Goal: Task Accomplishment & Management: Complete application form

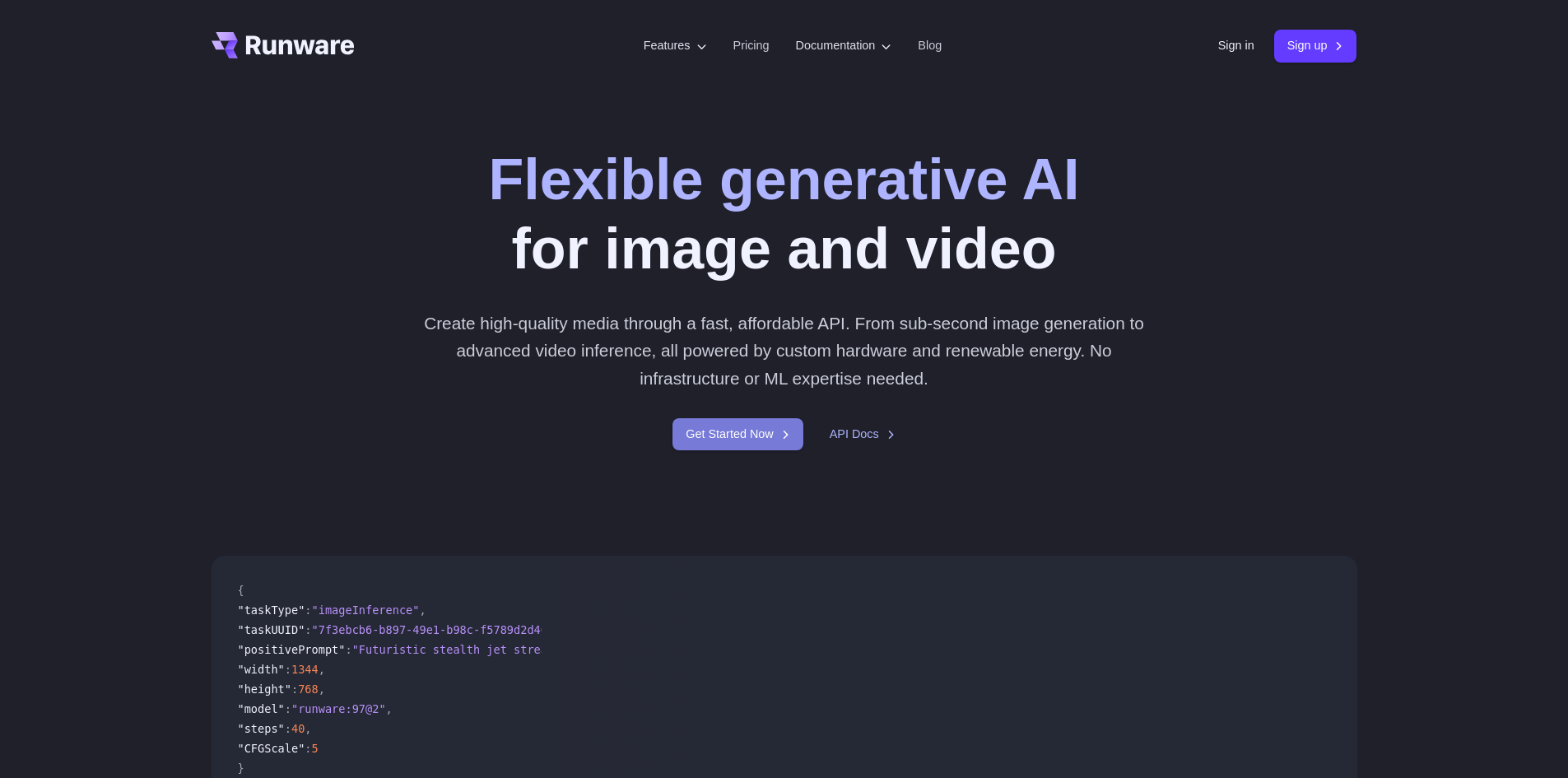
click at [740, 440] on link "Get Started Now" at bounding box center [737, 434] width 130 height 33
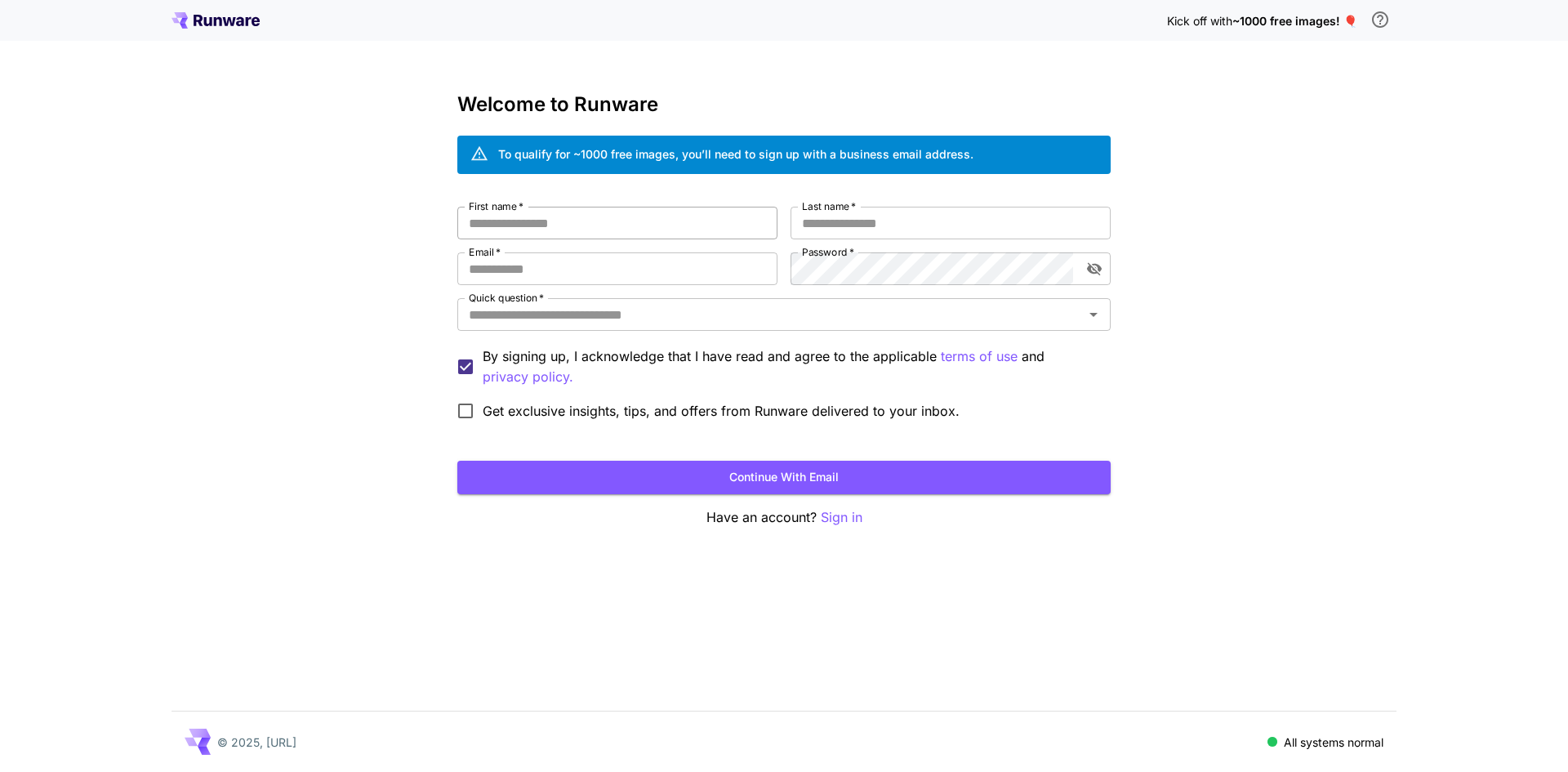
click at [618, 230] on input "First name   *" at bounding box center [617, 222] width 320 height 32
click at [618, 270] on input "Email   *" at bounding box center [617, 268] width 320 height 32
paste input "**********"
type input "**********"
click at [591, 232] on input "First name   *" at bounding box center [617, 222] width 320 height 32
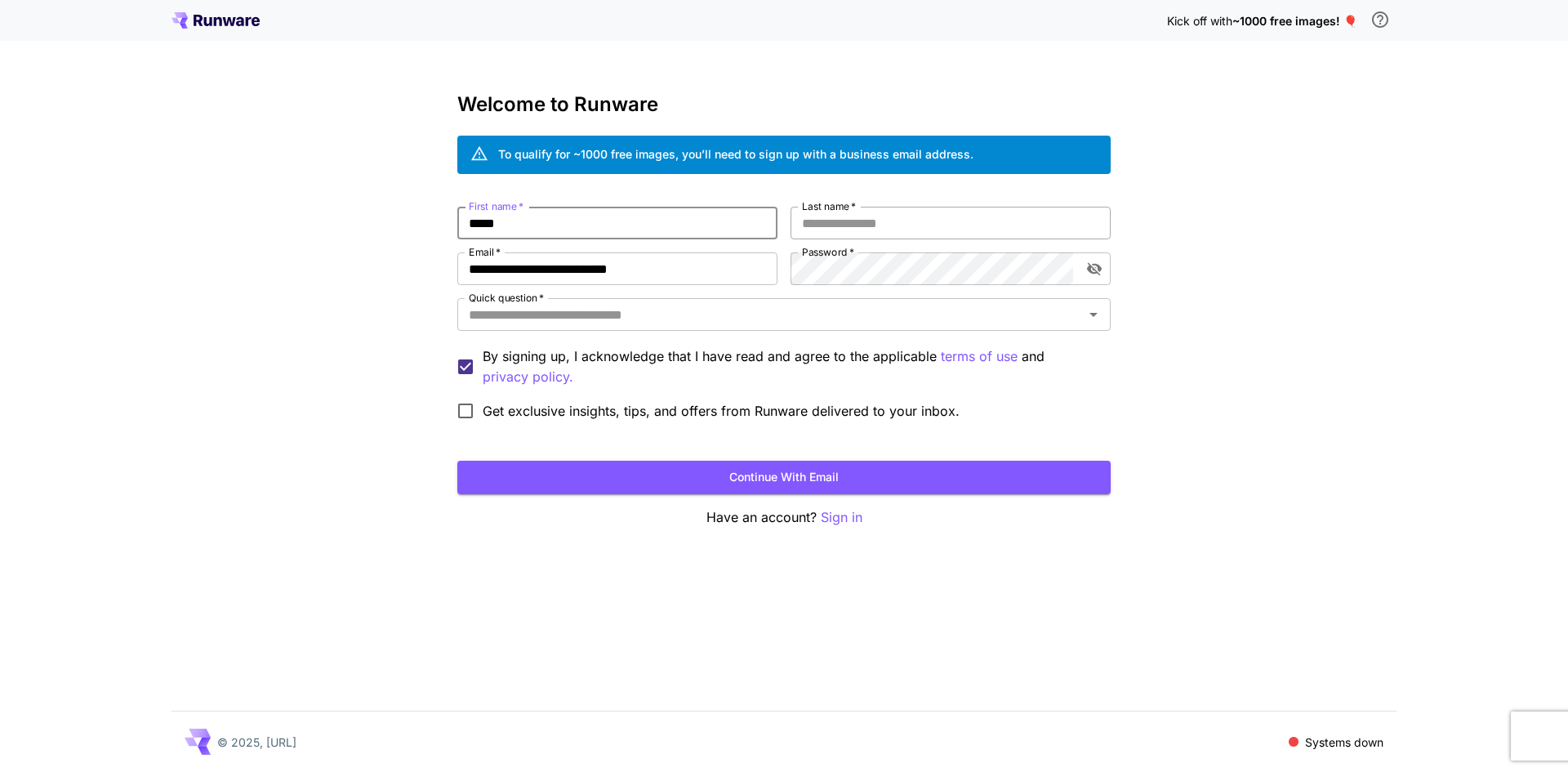
type input "*****"
click at [834, 225] on input "Last name   *" at bounding box center [950, 222] width 320 height 32
type input "*****"
click at [1092, 264] on icon "toggle password visibility" at bounding box center [1095, 268] width 17 height 17
click at [661, 314] on input "Quick question   *" at bounding box center [771, 314] width 616 height 23
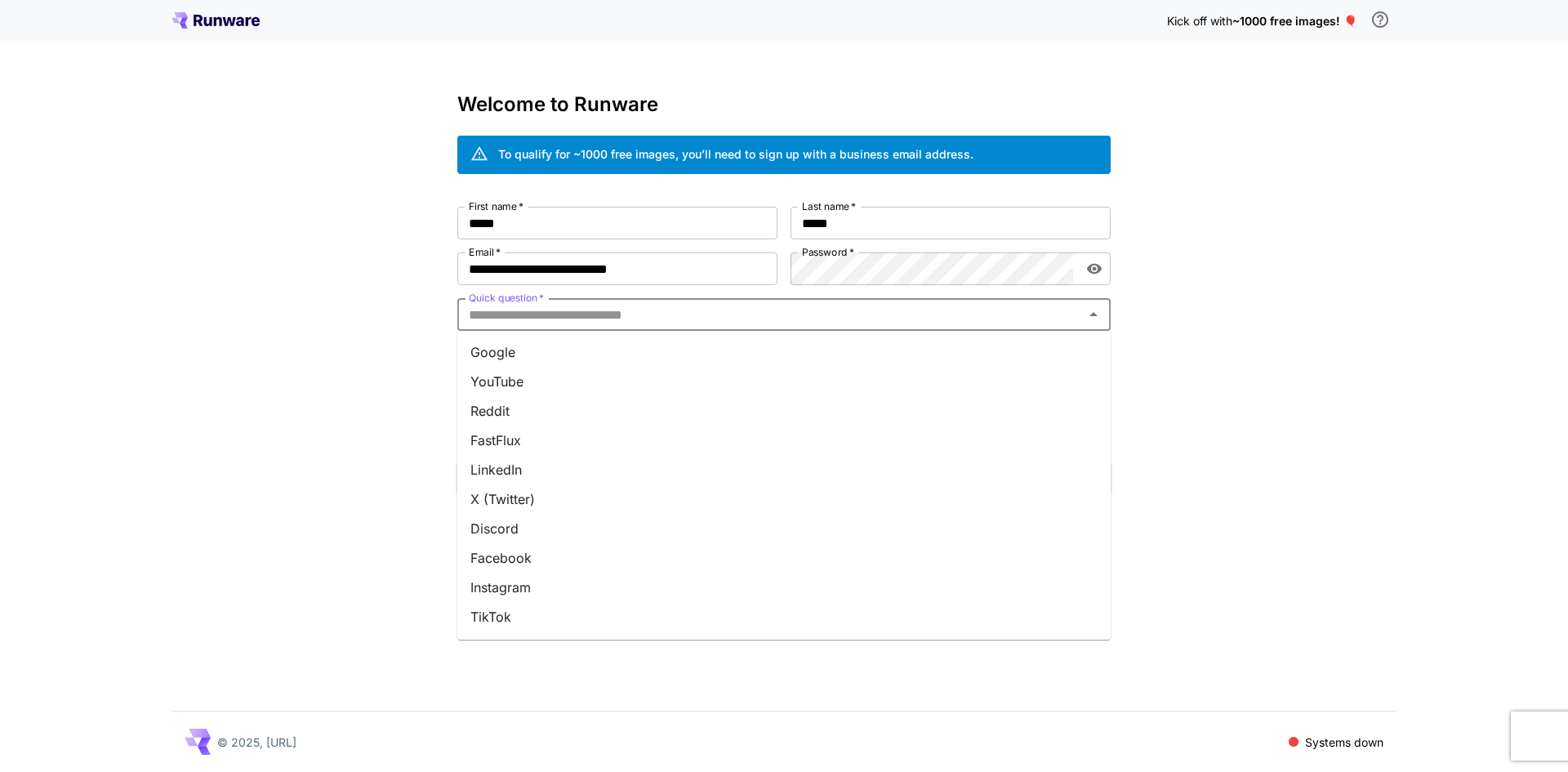
click at [610, 349] on li "Google" at bounding box center [784, 352] width 653 height 29
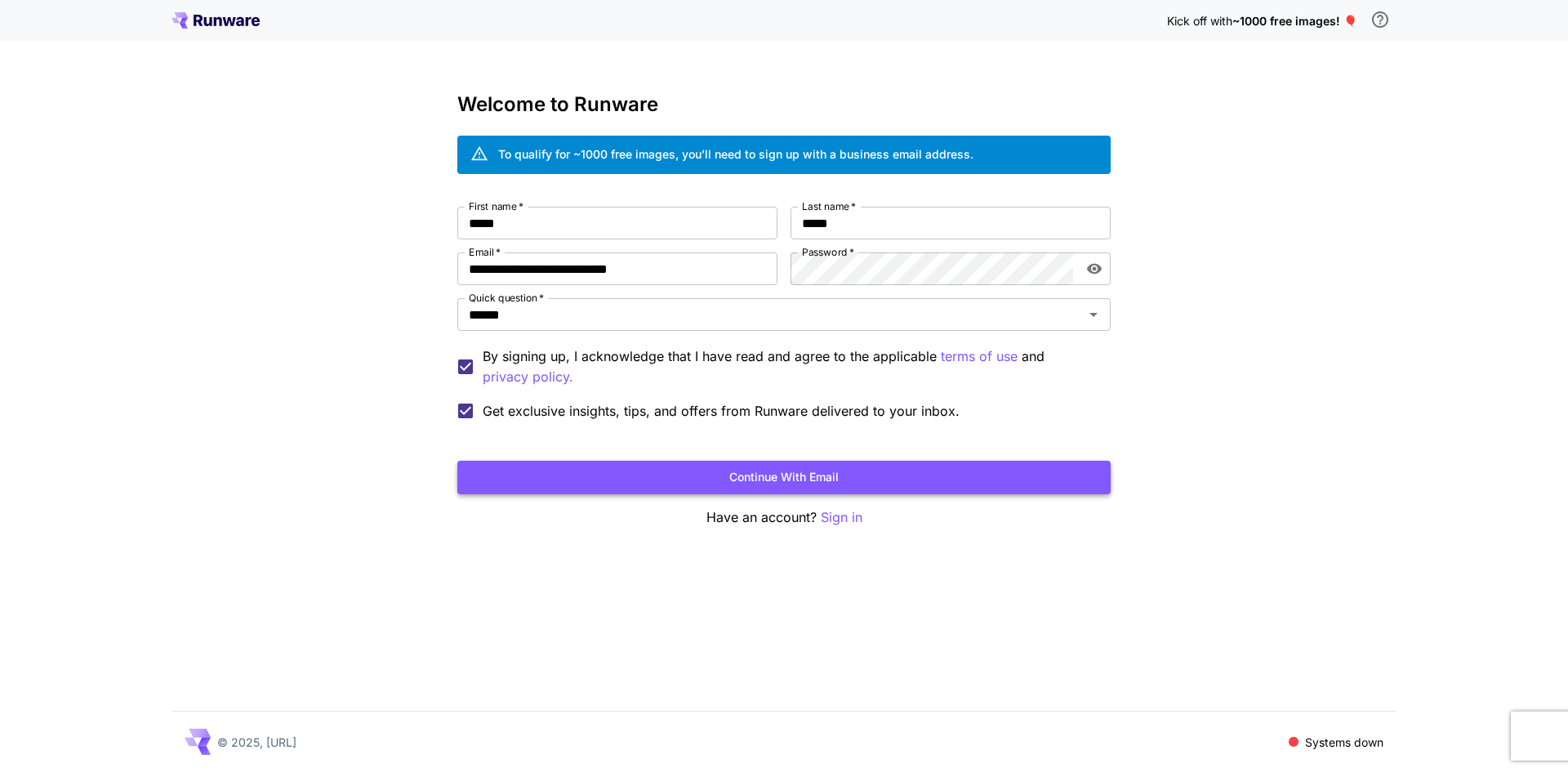
click at [709, 466] on button "Continue with email" at bounding box center [784, 477] width 653 height 33
drag, startPoint x: 1322, startPoint y: 21, endPoint x: 1149, endPoint y: 21, distance: 173.0
click at [1149, 21] on div "Kick off with ~1000 free images! 🎈" at bounding box center [784, 20] width 1225 height 34
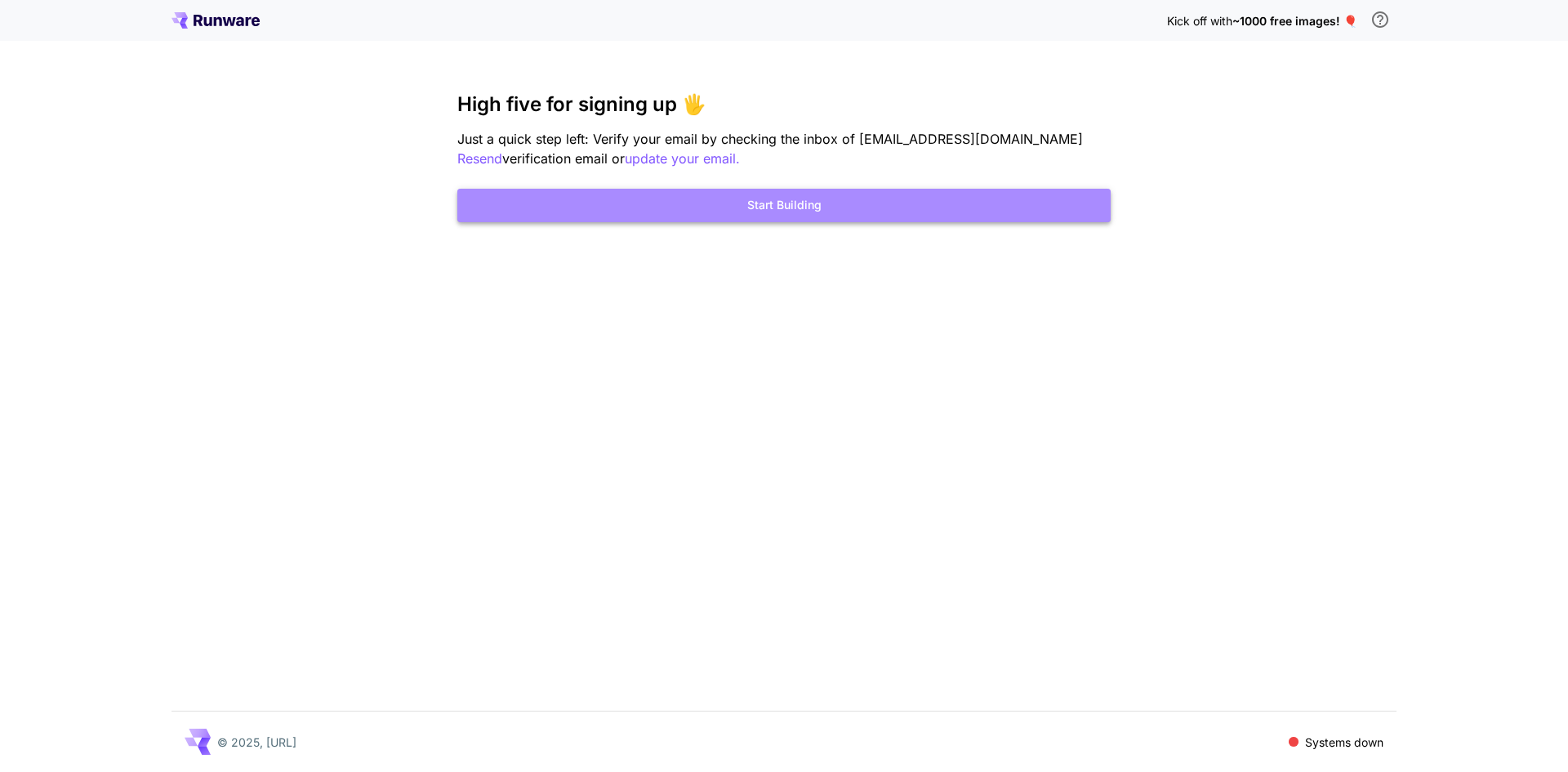
click at [750, 209] on button "Start Building" at bounding box center [784, 205] width 653 height 33
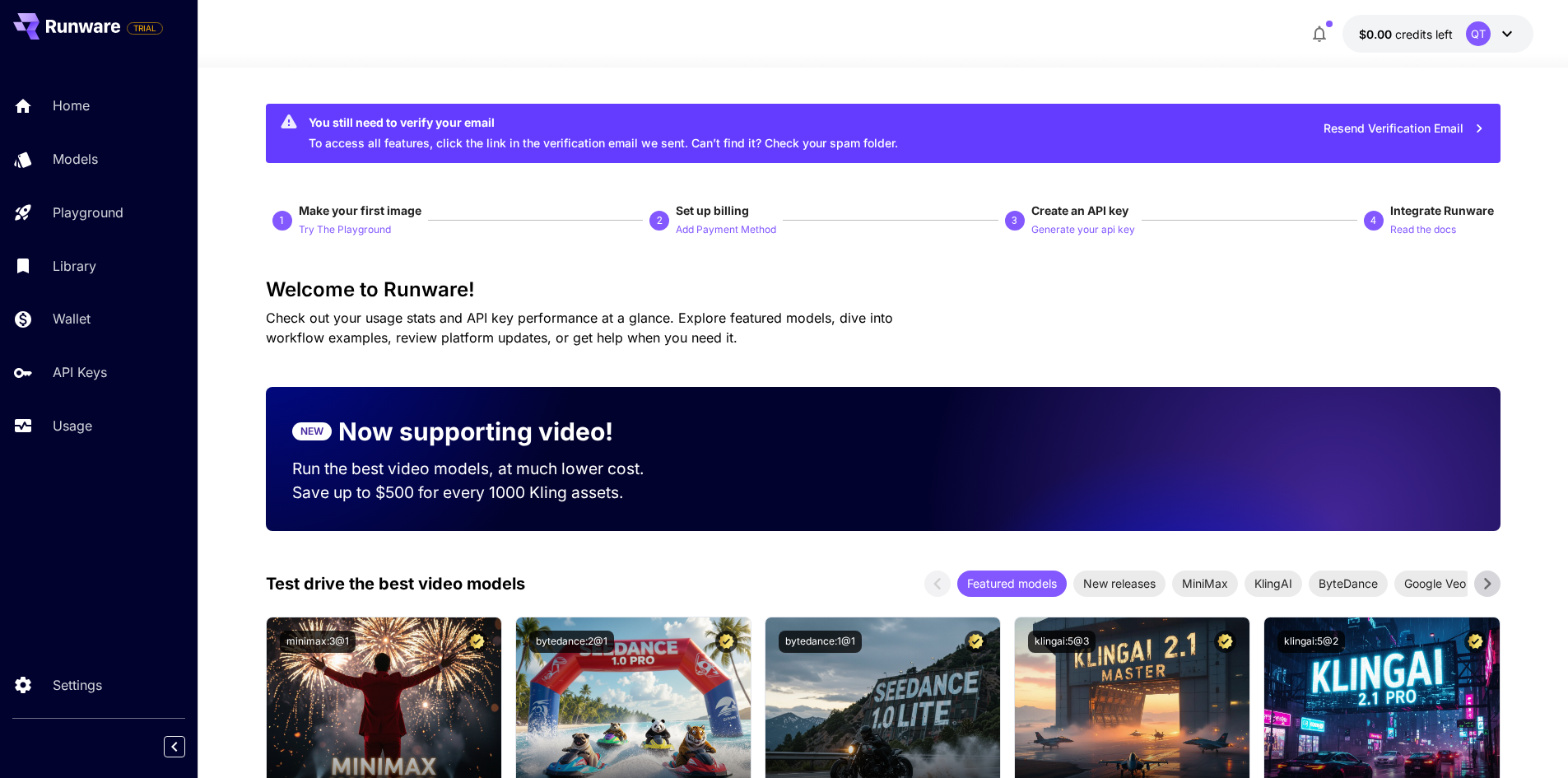
click at [1522, 37] on button "$0.00 credits left QT" at bounding box center [1438, 34] width 191 height 37
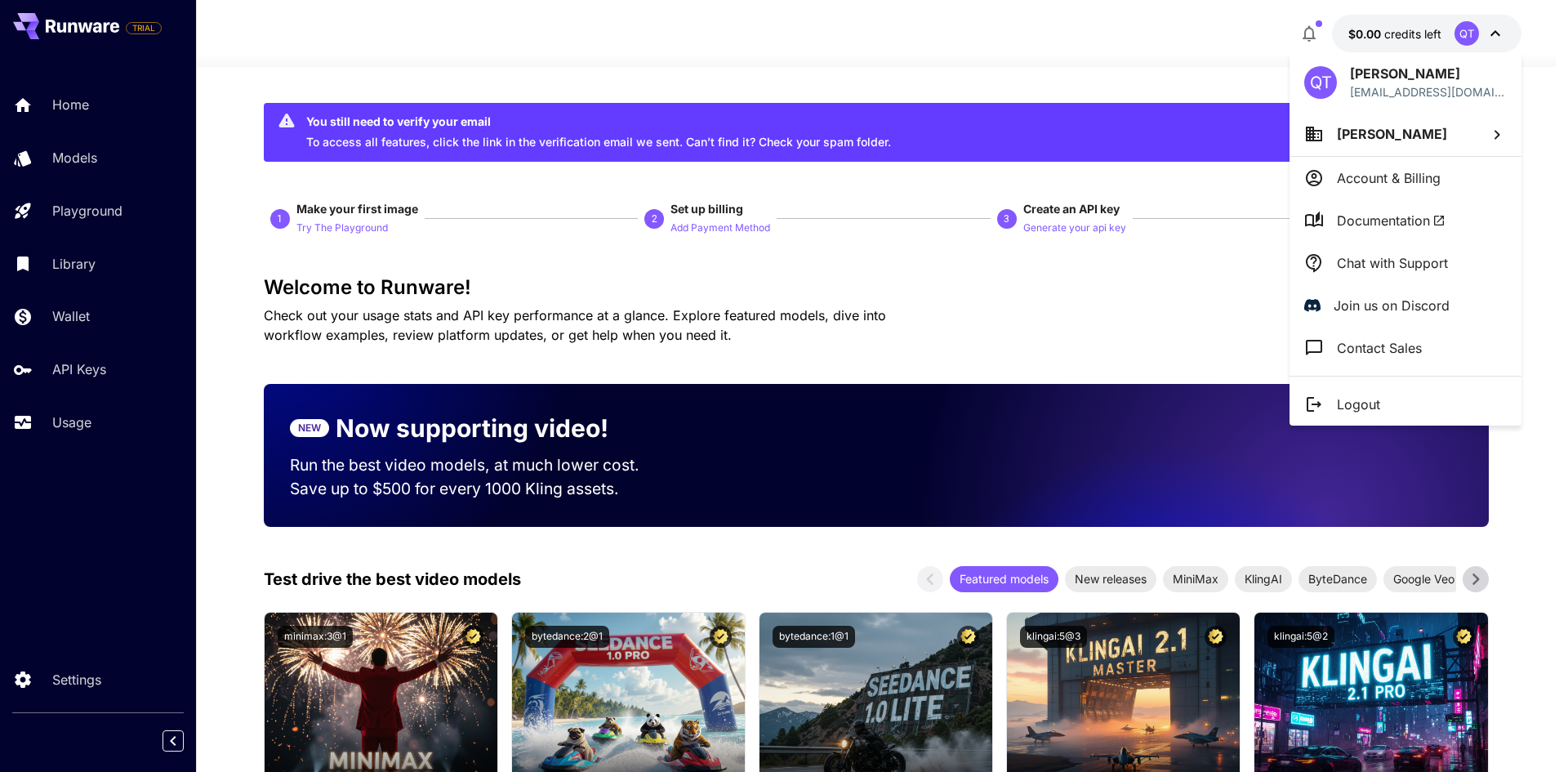
click at [1509, 37] on div at bounding box center [784, 386] width 1568 height 772
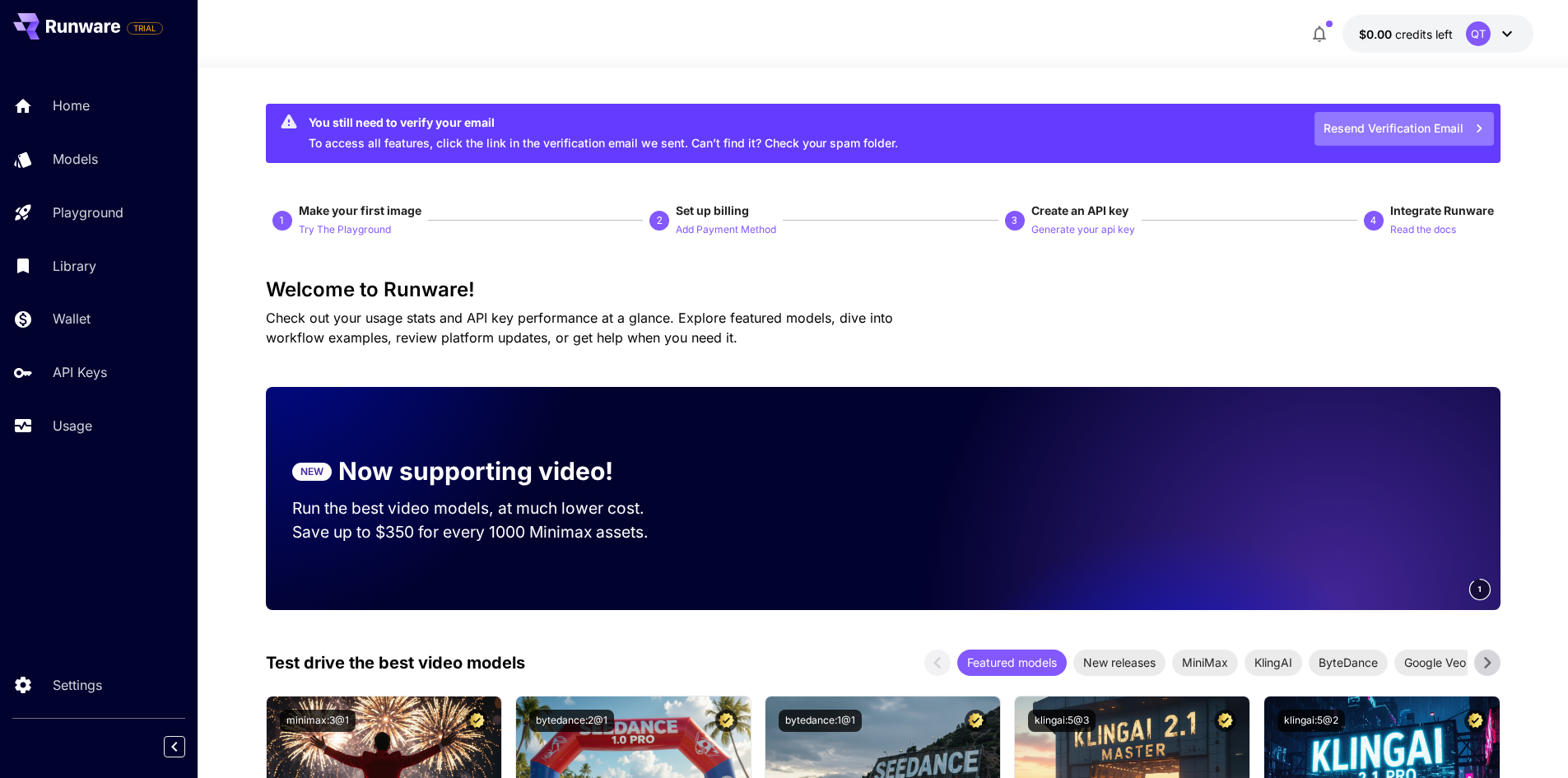
click at [1428, 132] on button "Resend Verification Email" at bounding box center [1403, 129] width 179 height 34
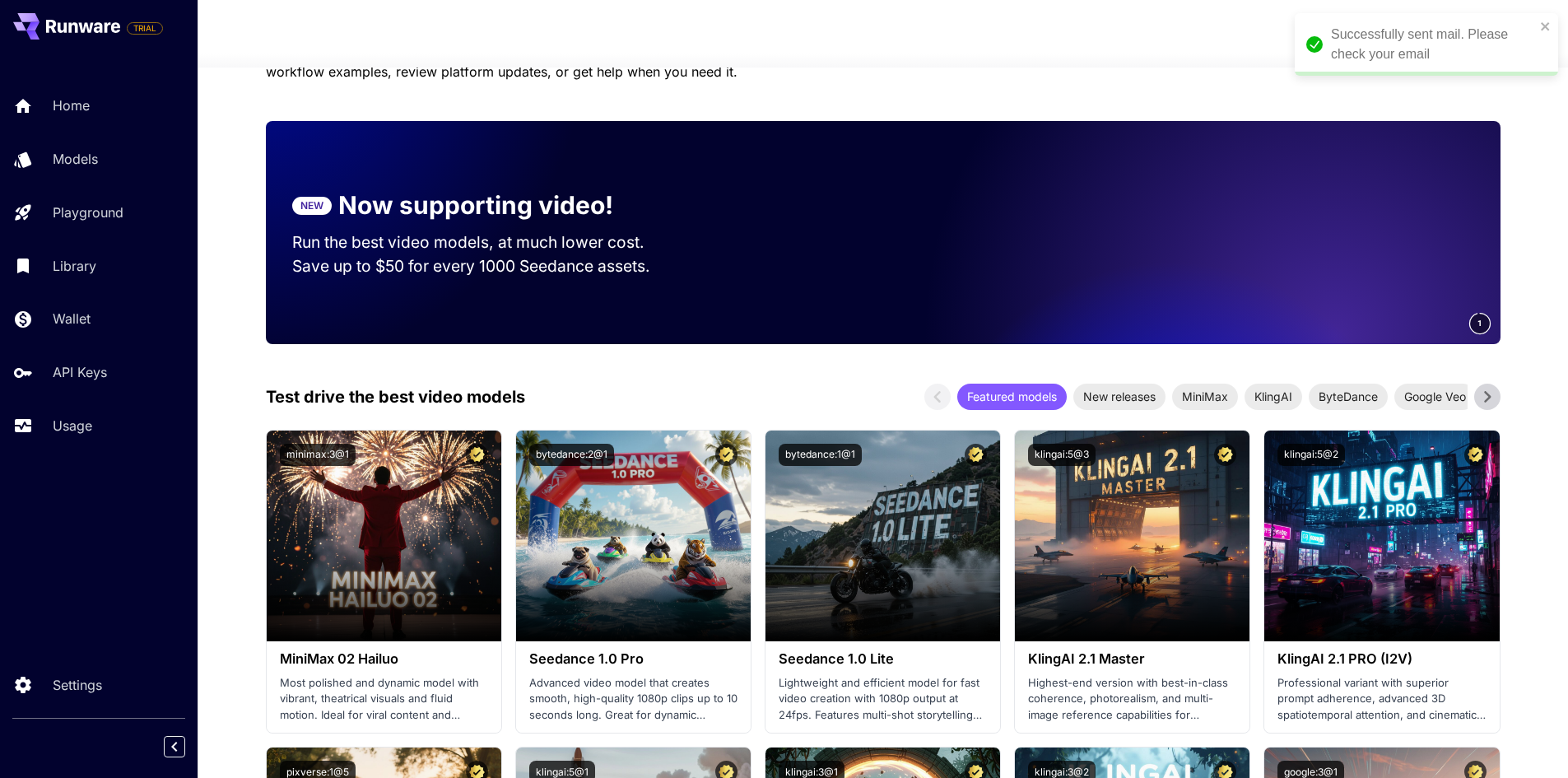
scroll to position [247, 0]
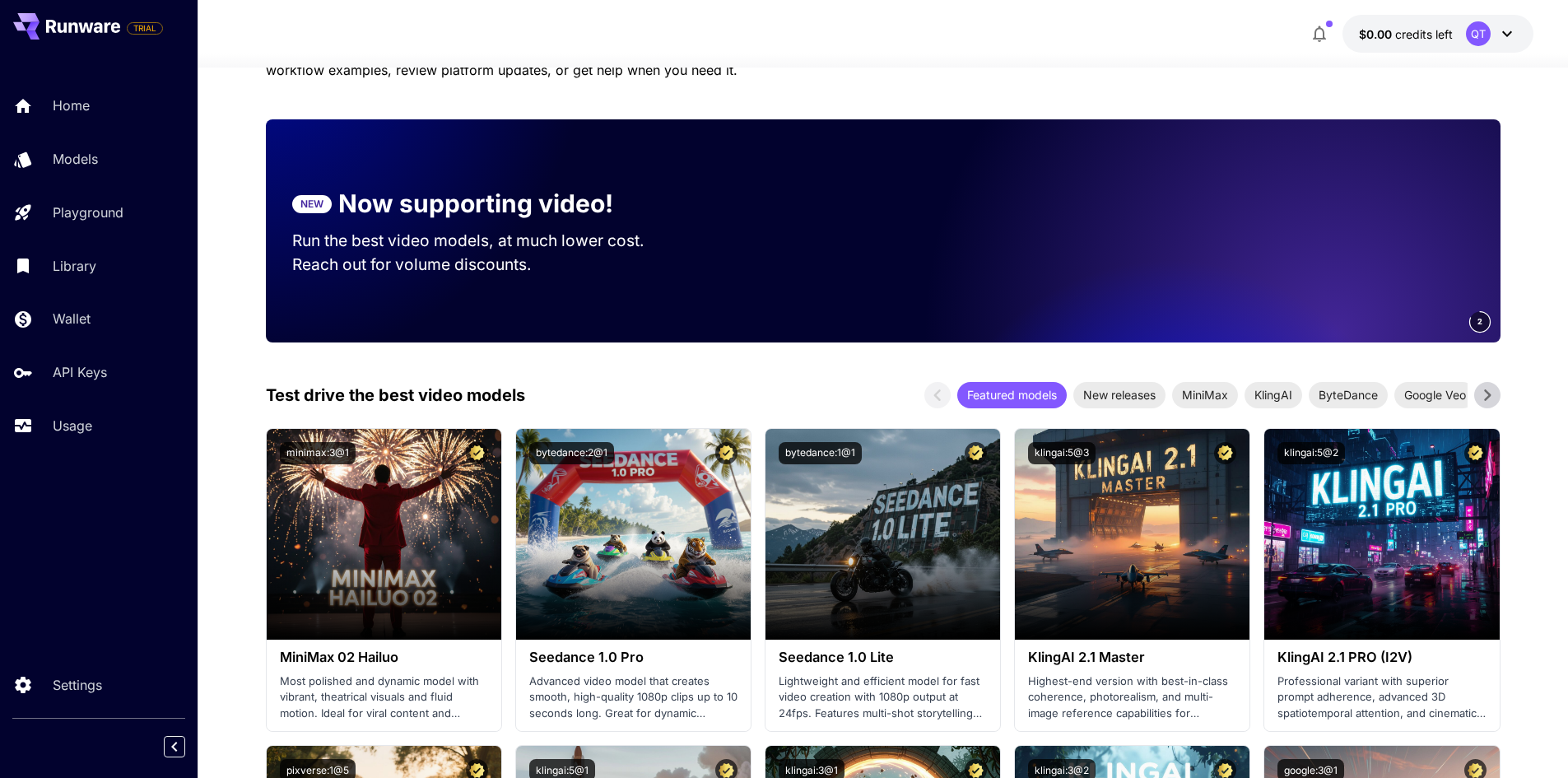
click at [1255, 240] on video at bounding box center [1270, 231] width 461 height 223
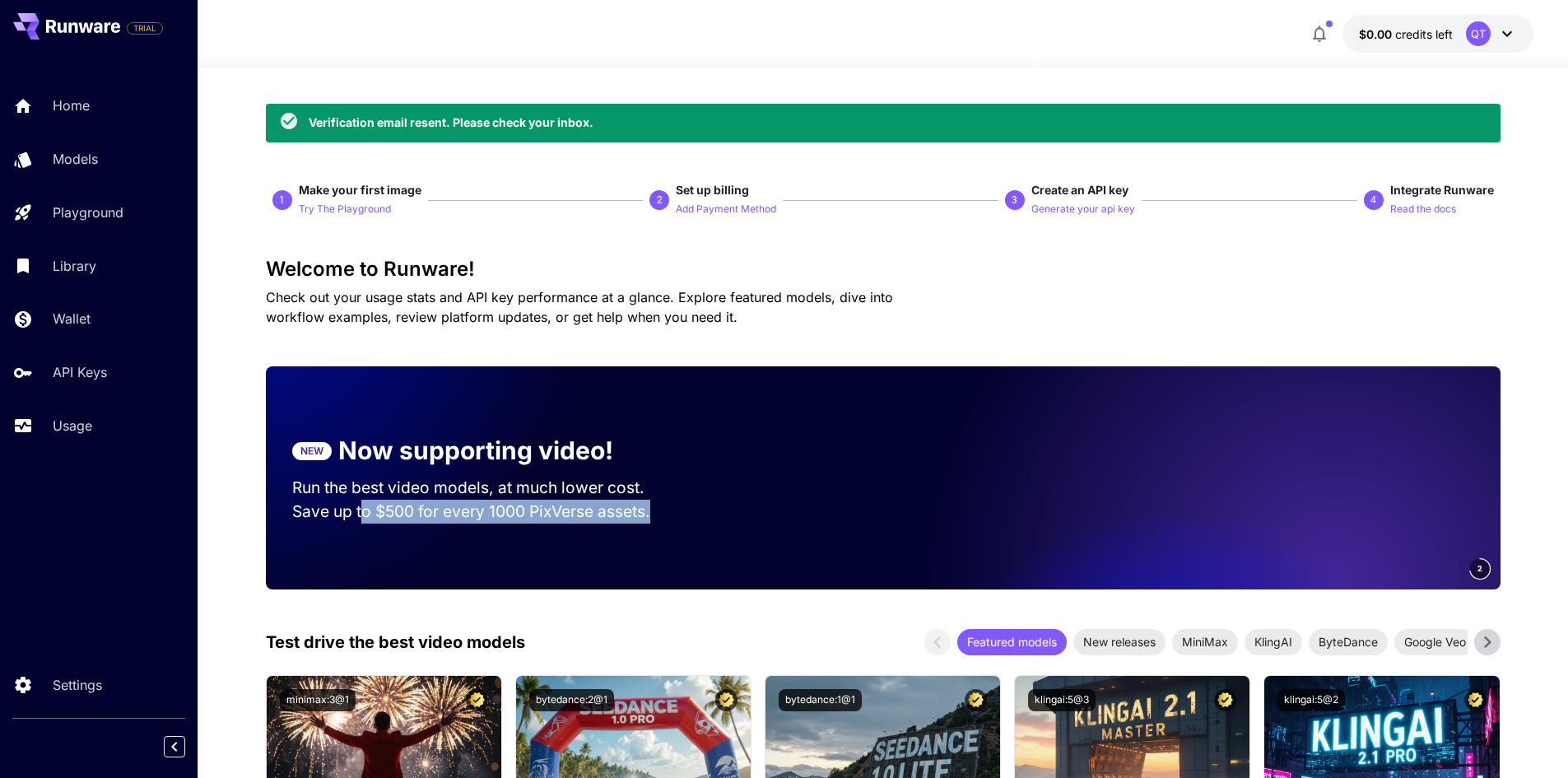
drag, startPoint x: 364, startPoint y: 502, endPoint x: 687, endPoint y: 504, distance: 323.0
click at [687, 504] on section "NEW Now supporting video! Run the best video models, at much lower cost. Save u…" at bounding box center [484, 478] width 437 height 144
click at [660, 510] on p "Save up to $500 for every 1000 PixVerse assets." at bounding box center [483, 512] width 383 height 24
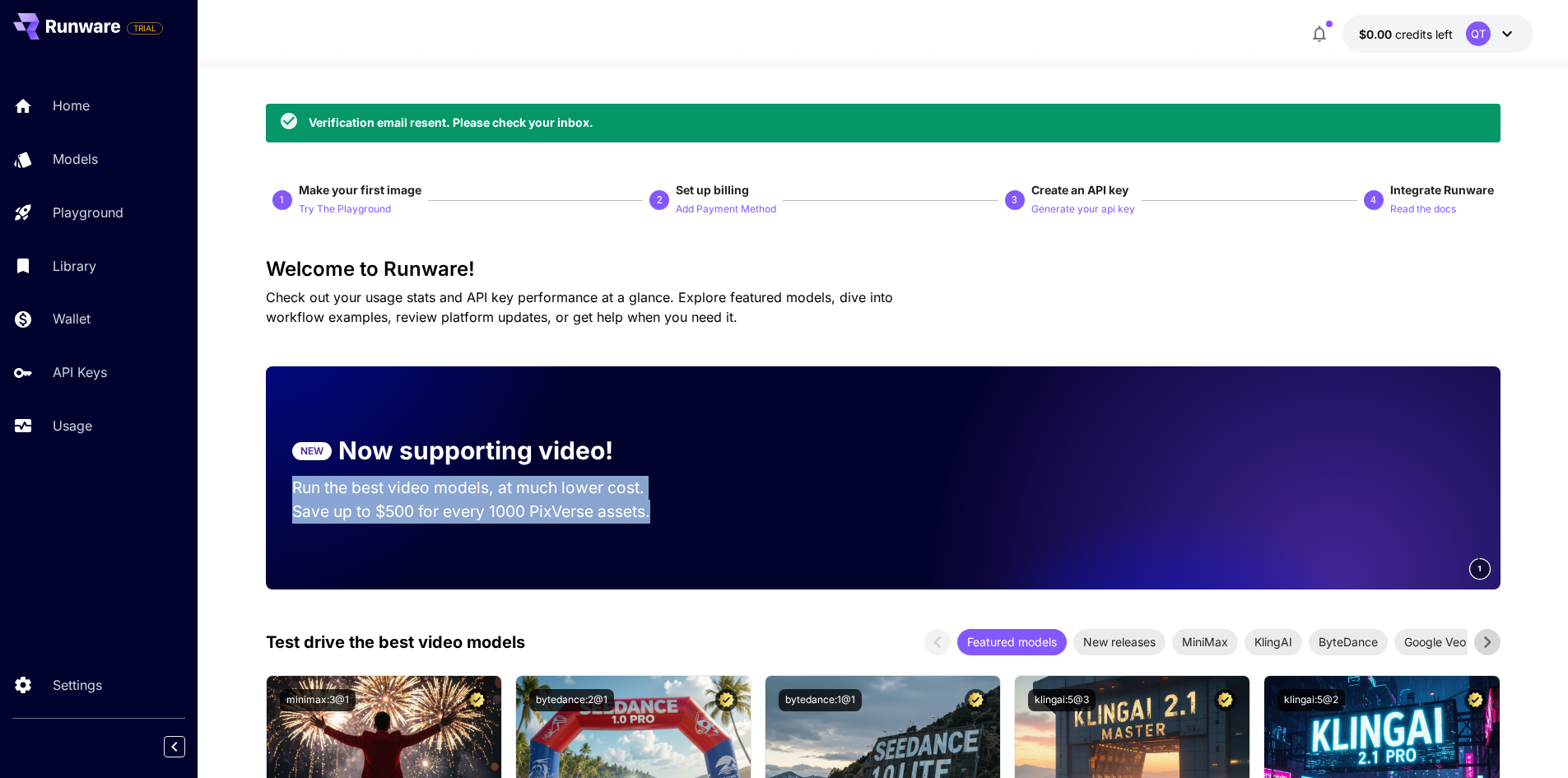
drag, startPoint x: 664, startPoint y: 511, endPoint x: 258, endPoint y: 493, distance: 406.4
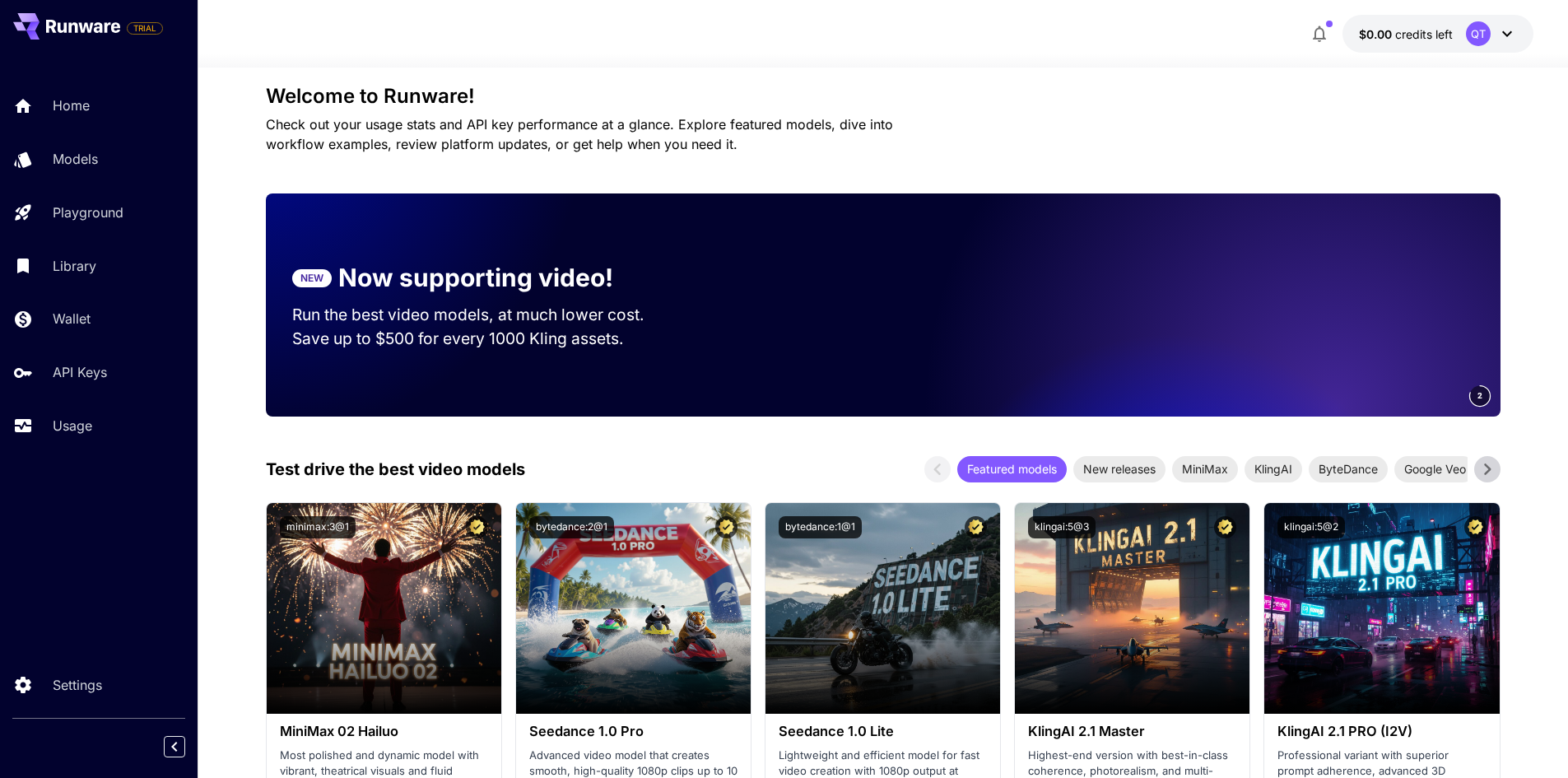
scroll to position [165, 0]
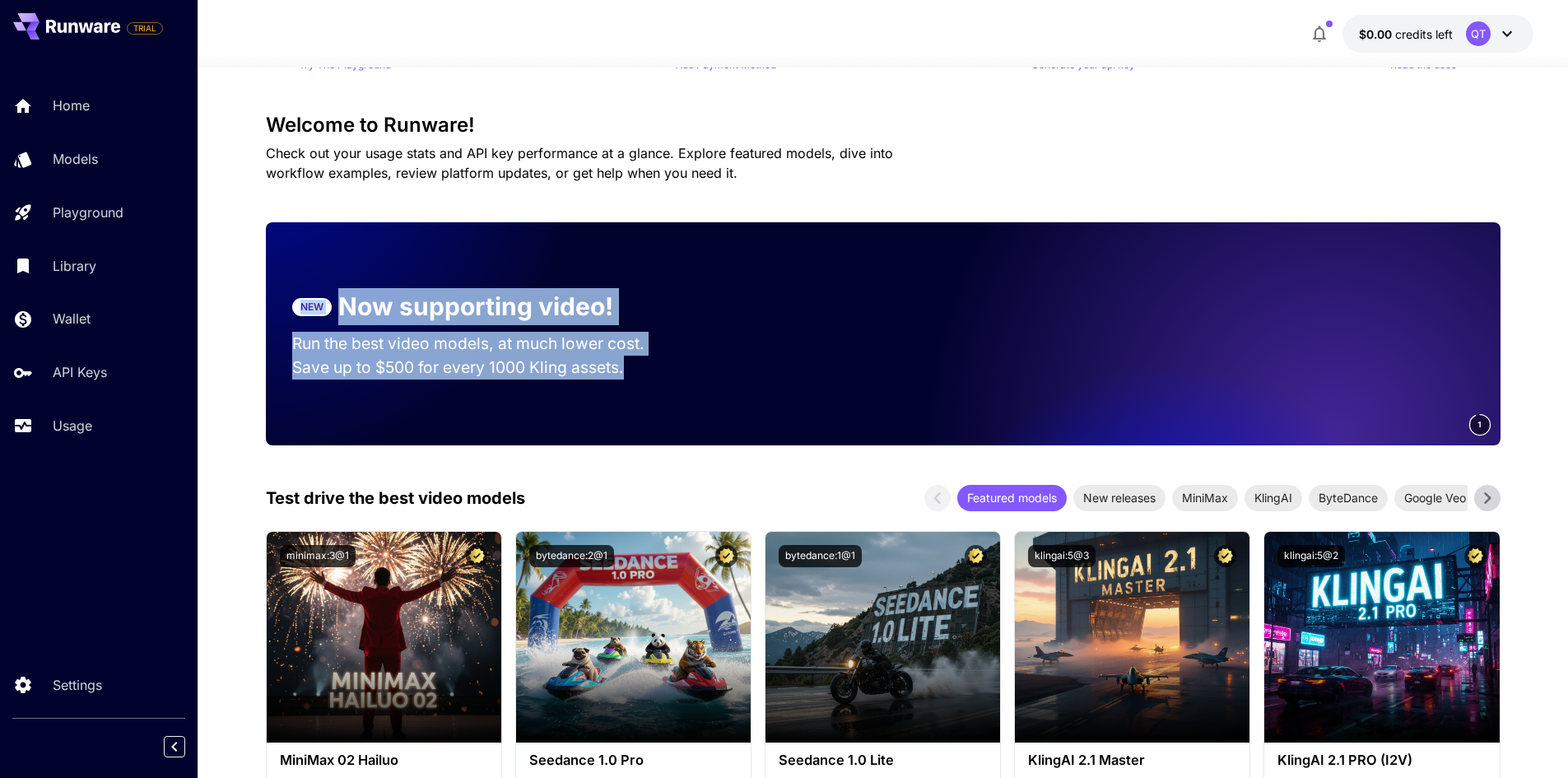
drag, startPoint x: 296, startPoint y: 297, endPoint x: 744, endPoint y: 396, distance: 458.8
click at [761, 392] on div "NEW Now supporting video! Run the best video models, at much lower cost. Save u…" at bounding box center [883, 333] width 1234 height 223
click at [737, 396] on div "1" at bounding box center [1108, 333] width 785 height 223
drag, startPoint x: 675, startPoint y: 391, endPoint x: 312, endPoint y: 245, distance: 391.3
click at [312, 245] on div "NEW Now supporting video! Run the best video models, at much lower cost. Save u…" at bounding box center [883, 333] width 1234 height 223
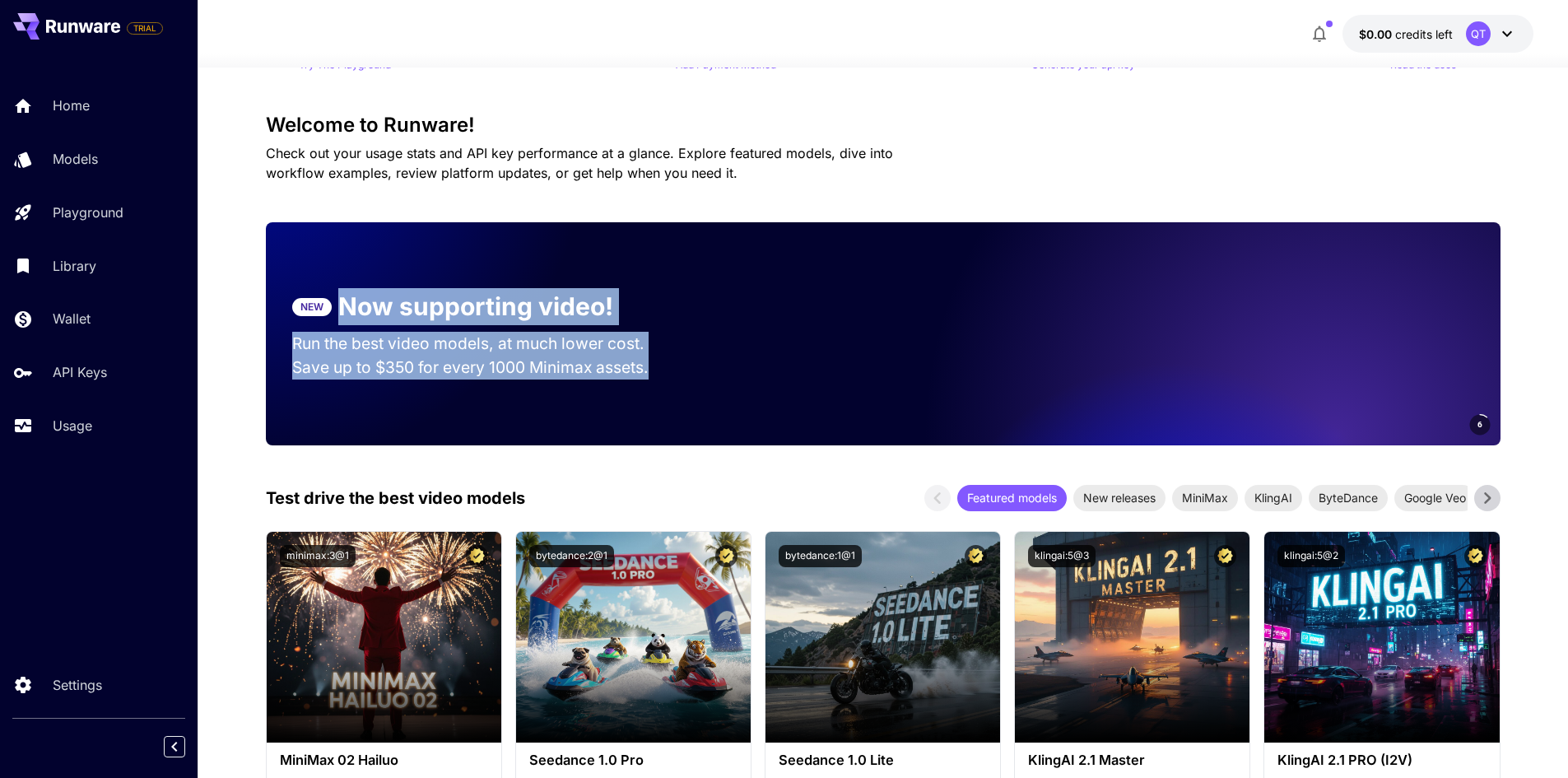
click at [395, 249] on div "NEW Now supporting video! Run the best video models, at much lower cost. Save u…" at bounding box center [883, 333] width 1234 height 223
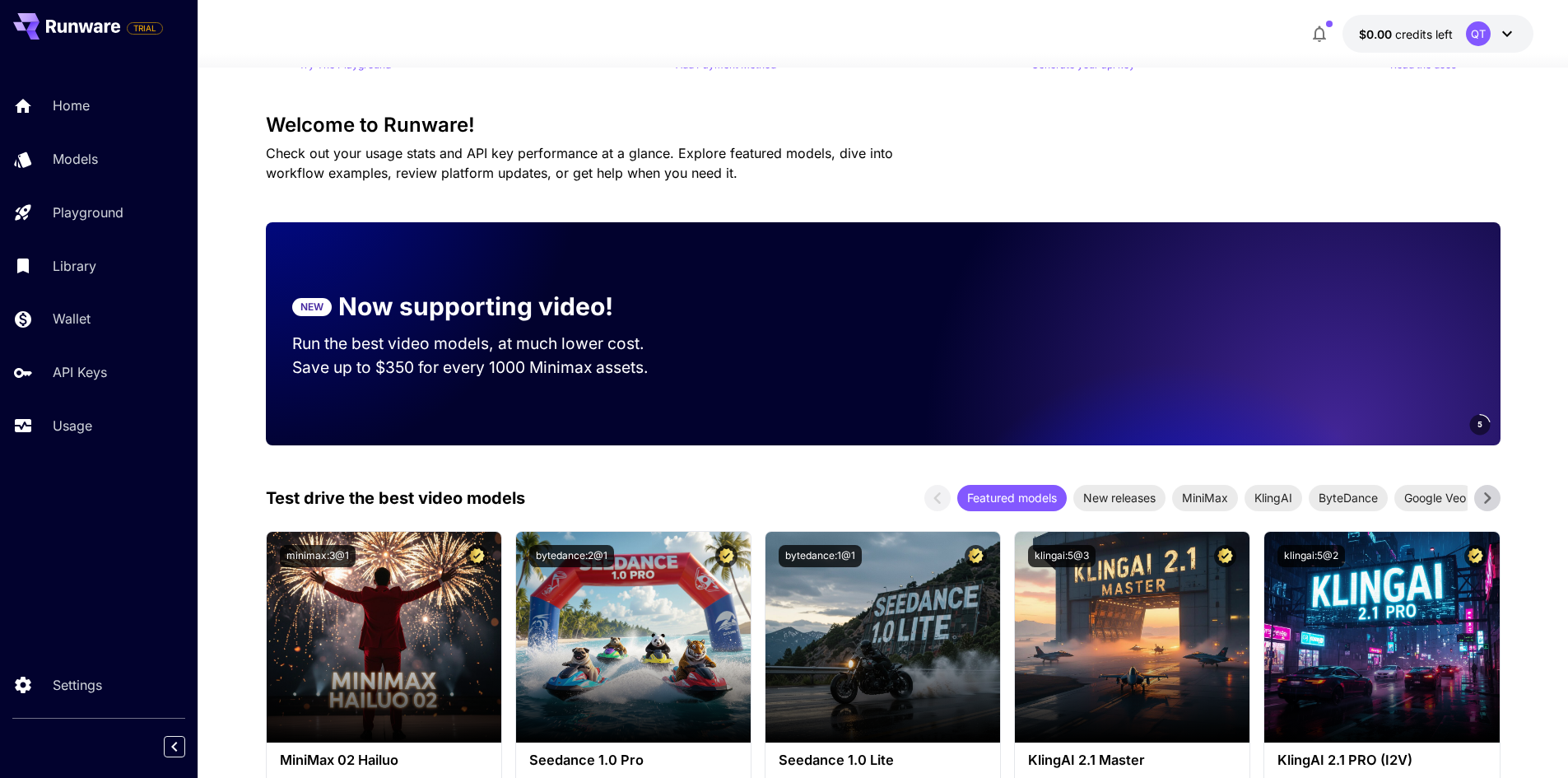
click at [427, 356] on p "Save up to $350 for every 1000 Minimax assets." at bounding box center [483, 368] width 383 height 24
click at [563, 371] on p "Save up to $350 for every 1000 Minimax assets." at bounding box center [483, 368] width 383 height 24
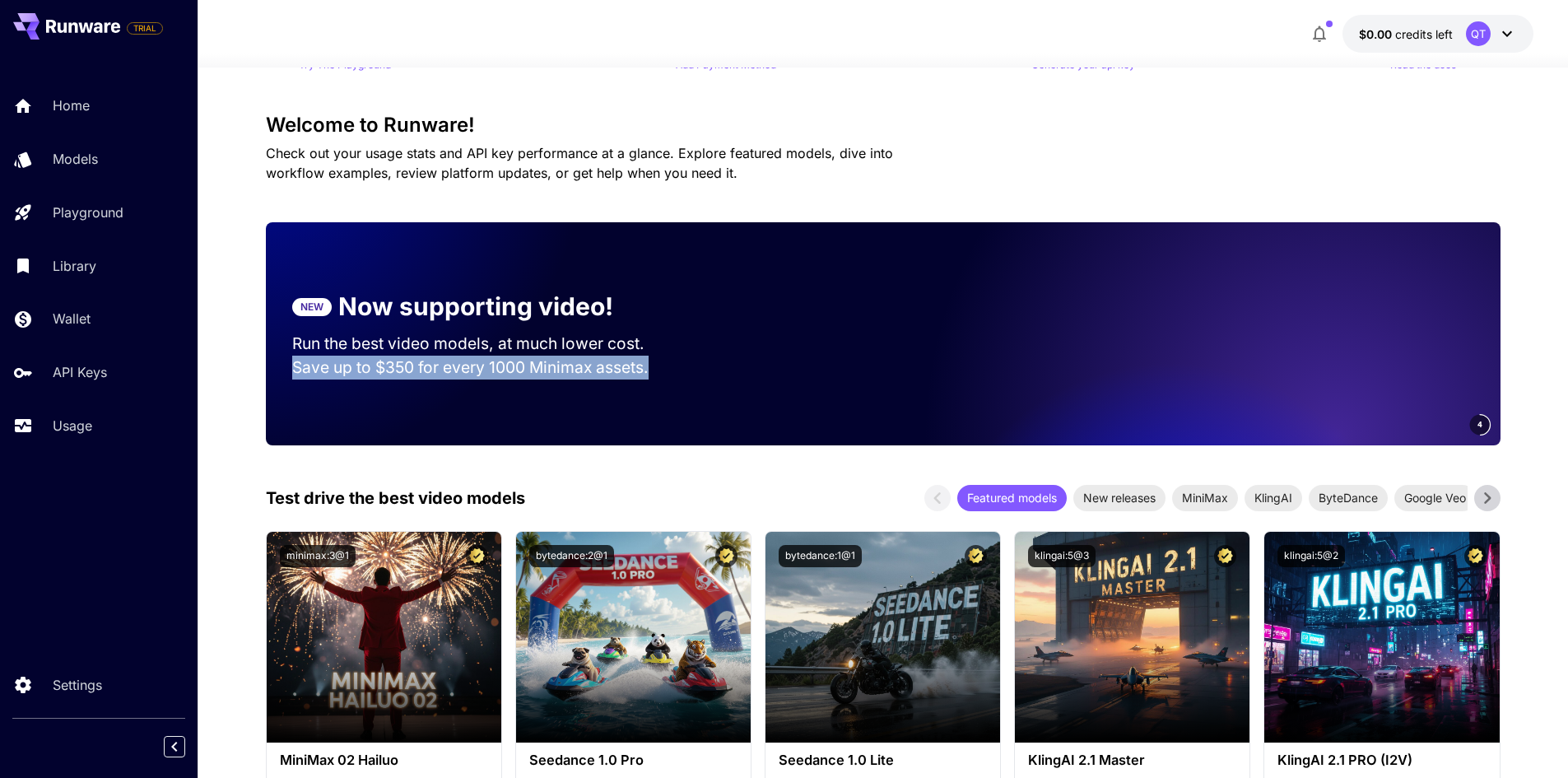
click at [725, 367] on div "4" at bounding box center [1108, 333] width 785 height 223
drag, startPoint x: 718, startPoint y: 373, endPoint x: 292, endPoint y: 339, distance: 427.4
click at [292, 339] on div "NEW Now supporting video! Run the best video models, at much lower cost. Save u…" at bounding box center [883, 333] width 1234 height 223
click at [333, 283] on section "NEW Now supporting video! Run the best video models, at much lower cost. Save u…" at bounding box center [484, 334] width 437 height 144
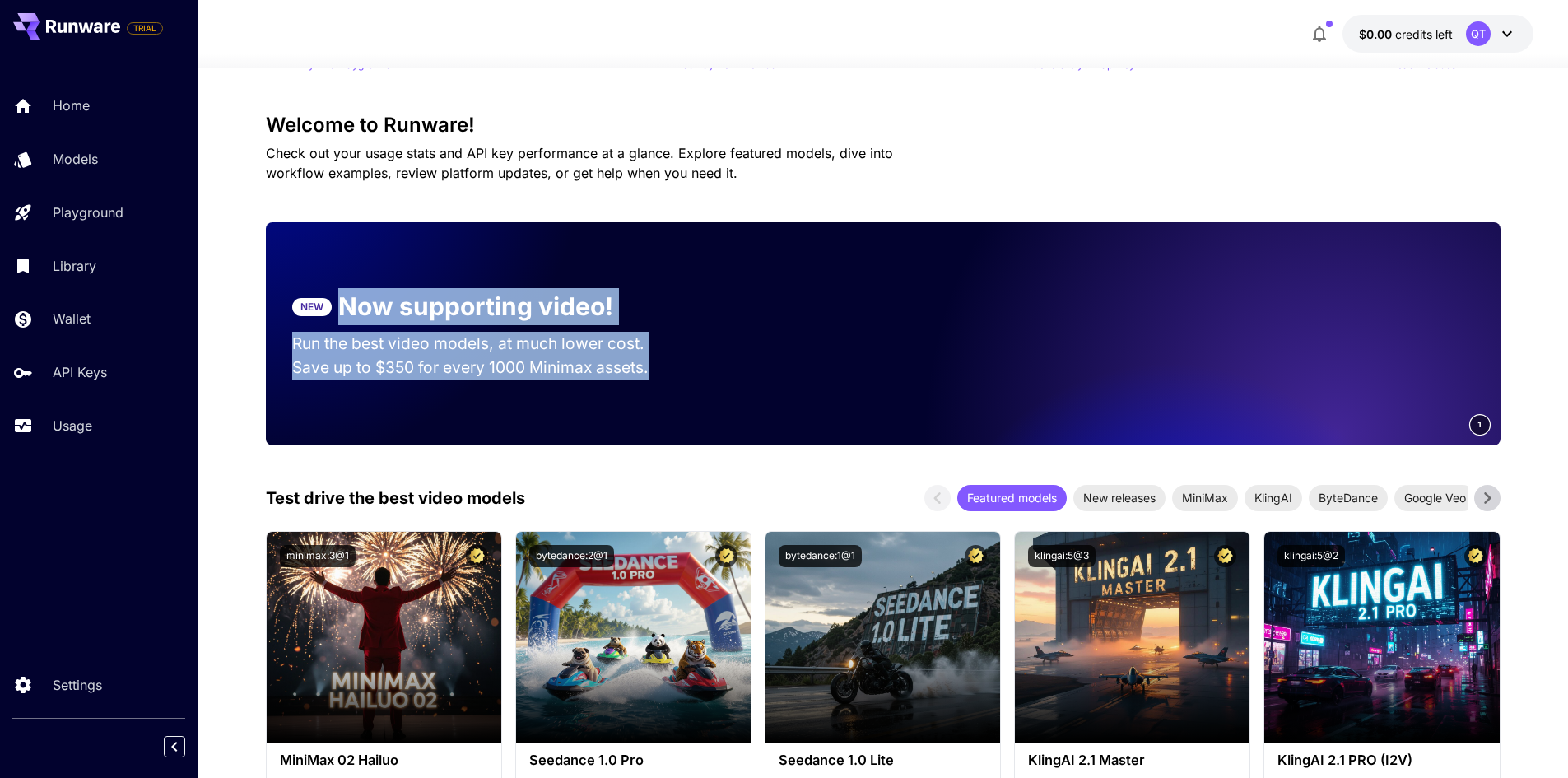
drag, startPoint x: 331, startPoint y: 300, endPoint x: 816, endPoint y: 411, distance: 497.5
click at [816, 411] on div "NEW Now supporting video! Run the best video models, at much lower cost. Save u…" at bounding box center [883, 333] width 1234 height 223
click at [815, 405] on div "6" at bounding box center [1108, 333] width 785 height 223
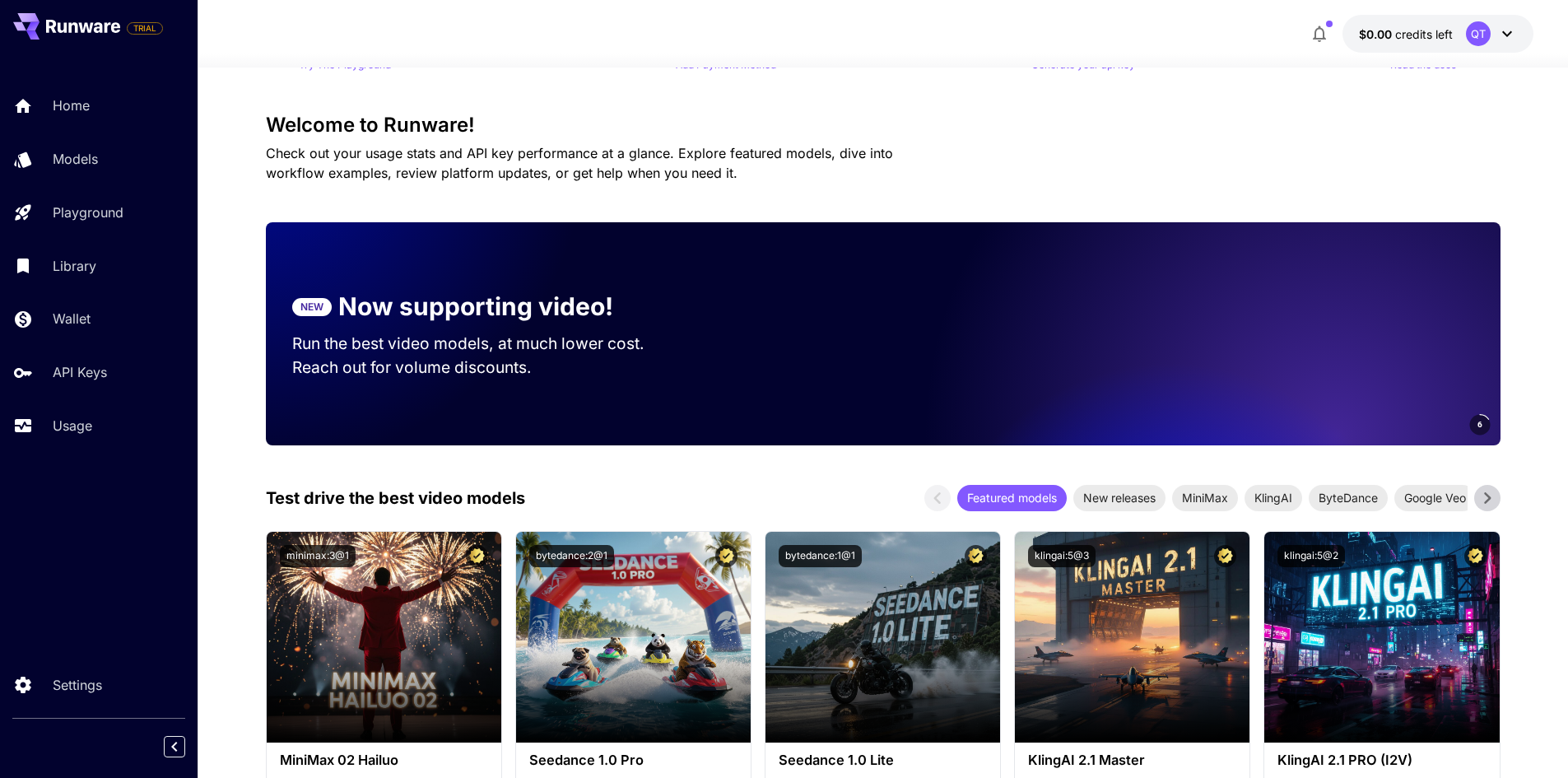
drag, startPoint x: 745, startPoint y: 373, endPoint x: 341, endPoint y: 302, distance: 410.2
click at [341, 302] on div "NEW Now supporting video! Run the best video models, at much lower cost. Reach …" at bounding box center [883, 333] width 1234 height 223
click at [492, 353] on p "Run the best video models, at much lower cost." at bounding box center [483, 343] width 383 height 24
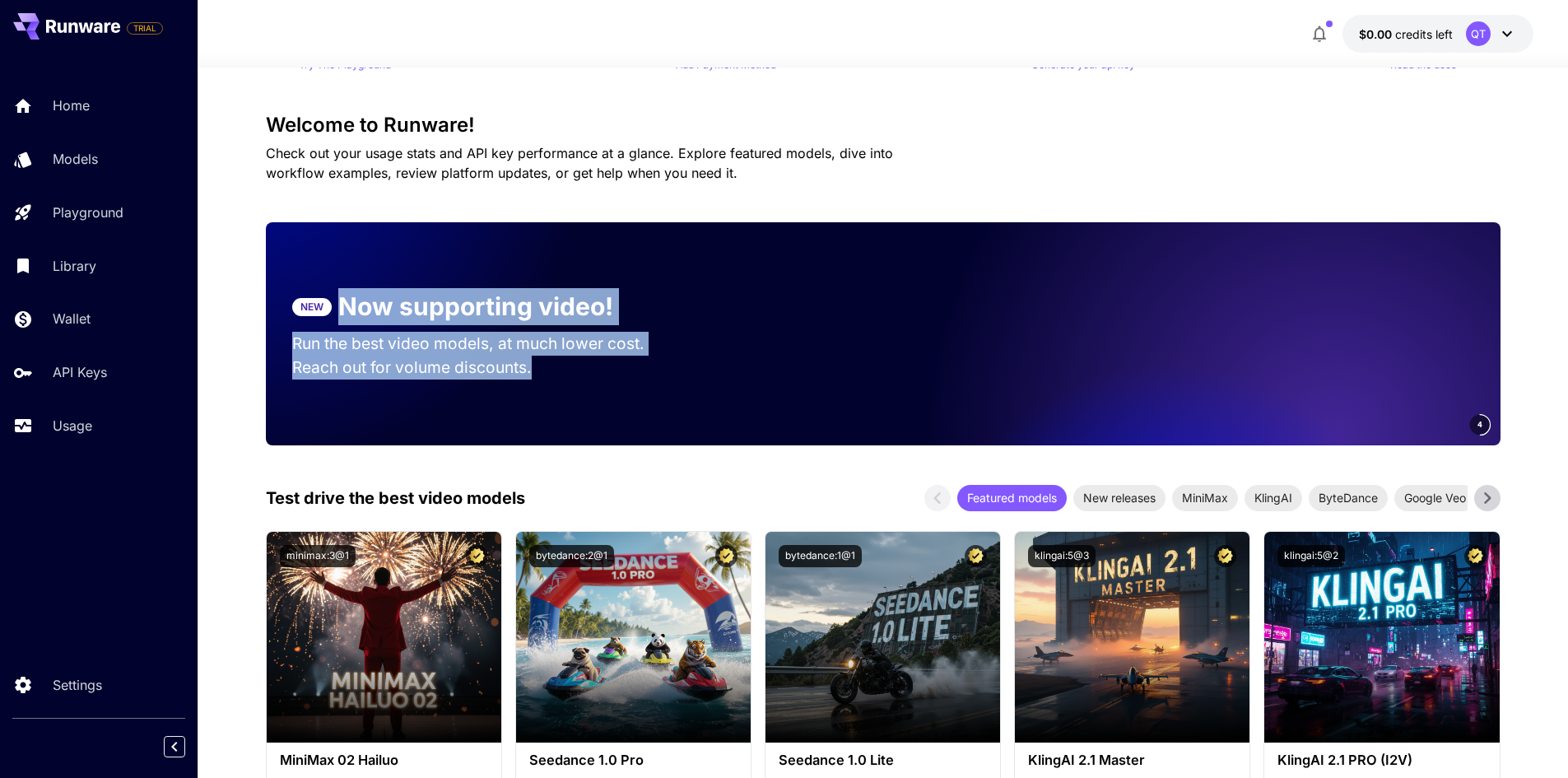
drag, startPoint x: 536, startPoint y: 374, endPoint x: 328, endPoint y: 296, distance: 222.1
click at [328, 296] on section "NEW Now supporting video! Run the best video models, at much lower cost. Reach …" at bounding box center [484, 334] width 437 height 144
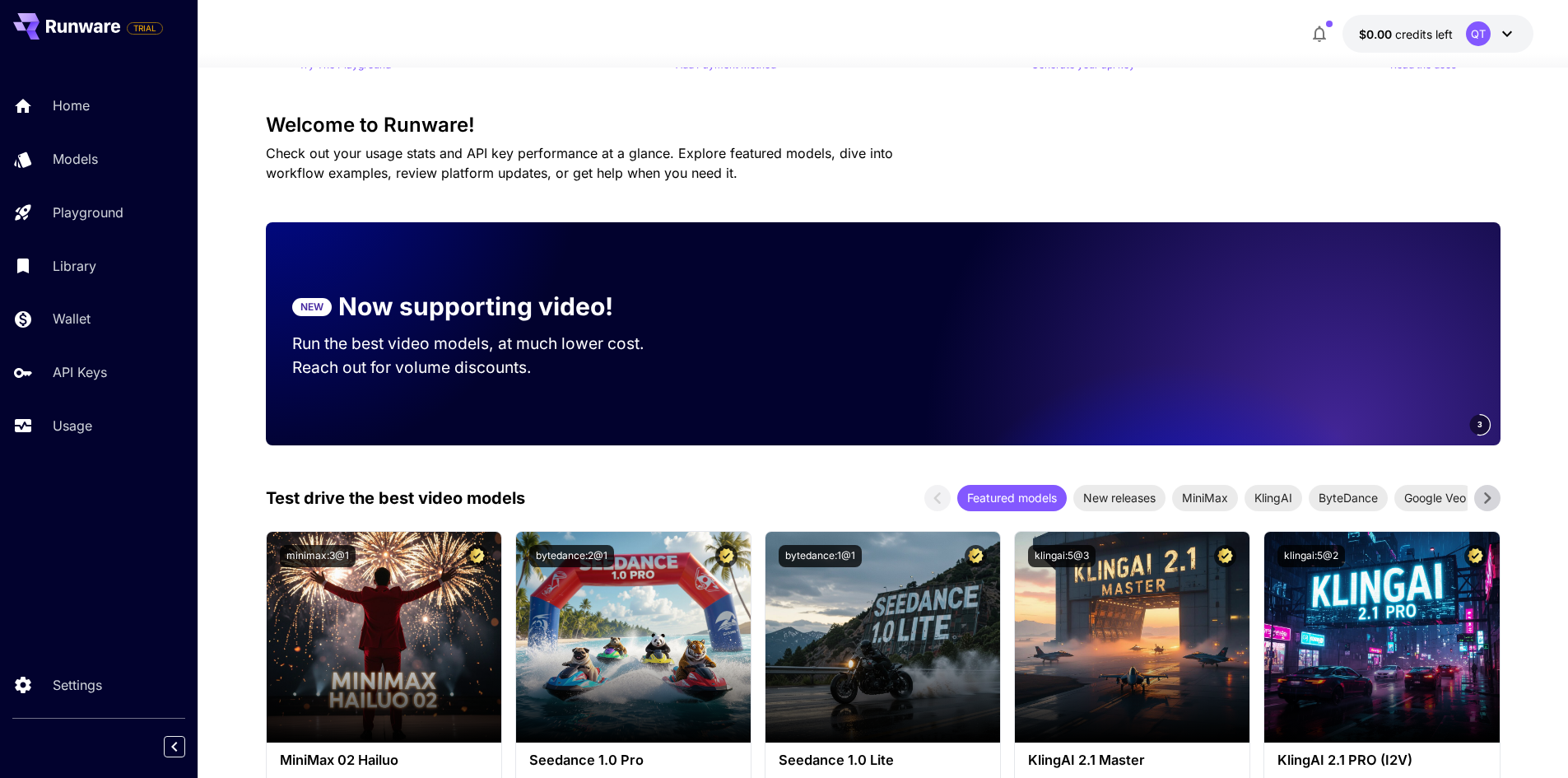
click at [311, 307] on p "NEW" at bounding box center [311, 307] width 23 height 15
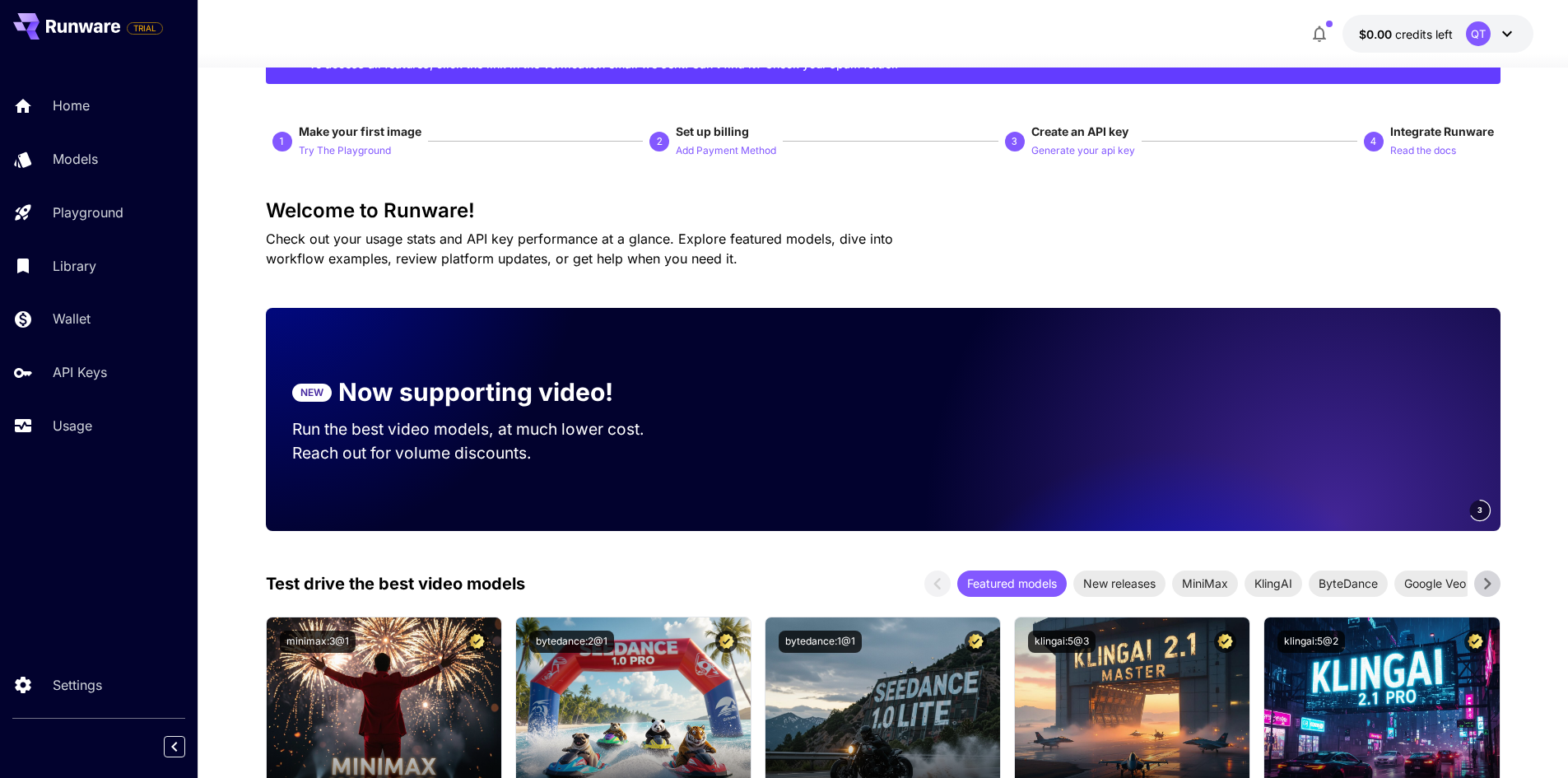
scroll to position [0, 0]
